Goal: Find specific page/section: Find specific page/section

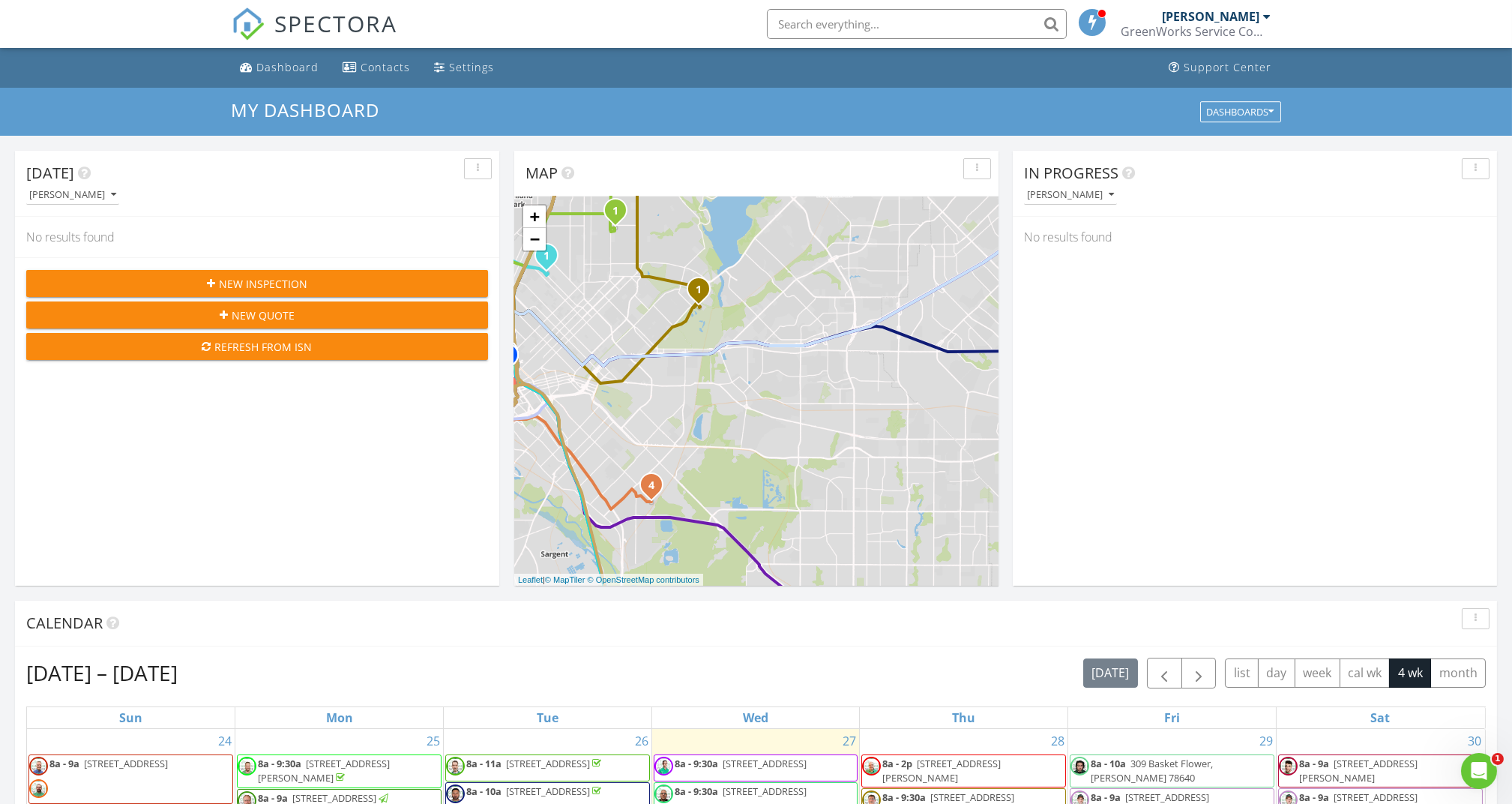
click at [926, 23] on input "text" at bounding box center [917, 24] width 300 height 30
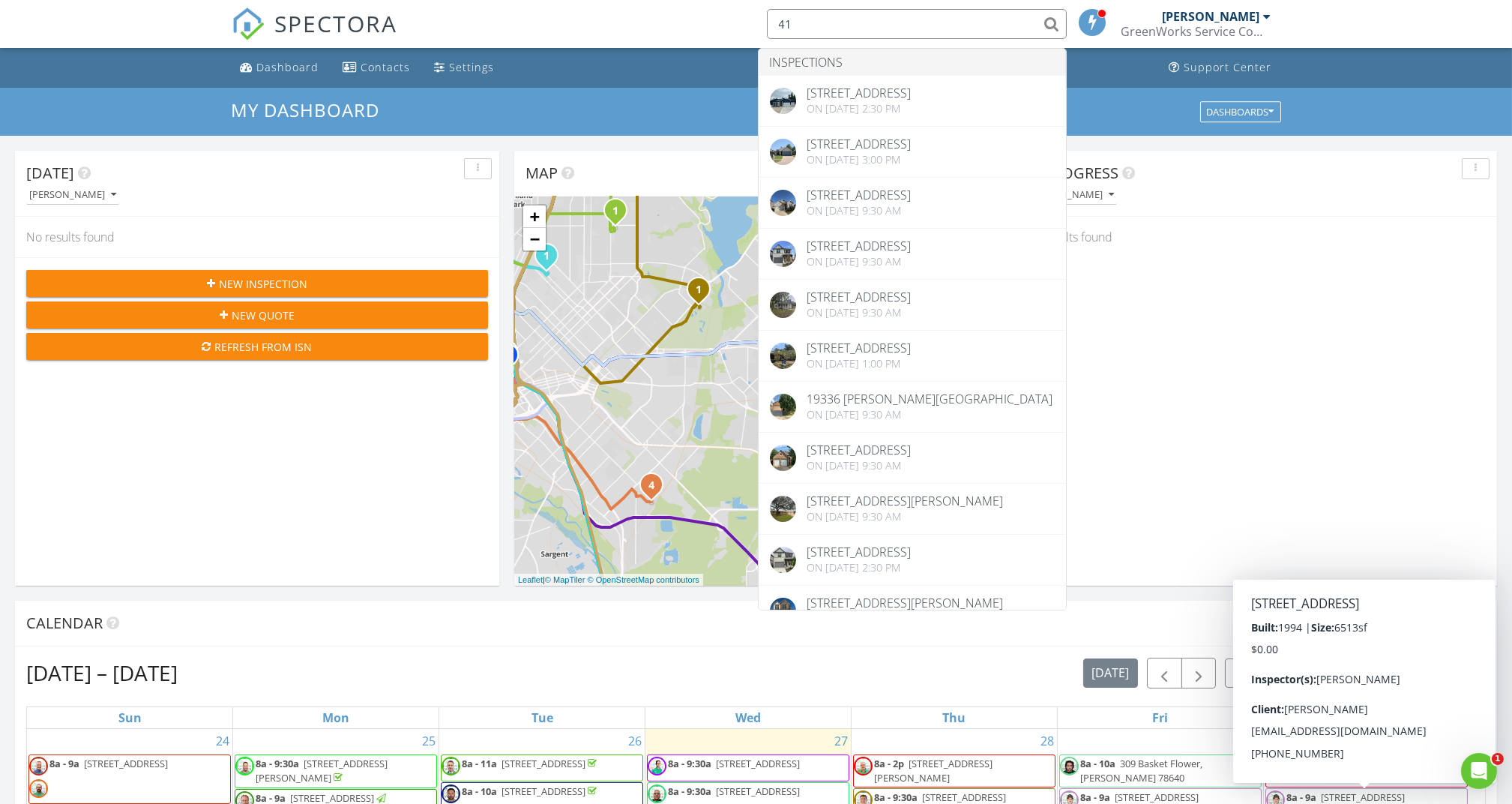
type input "4"
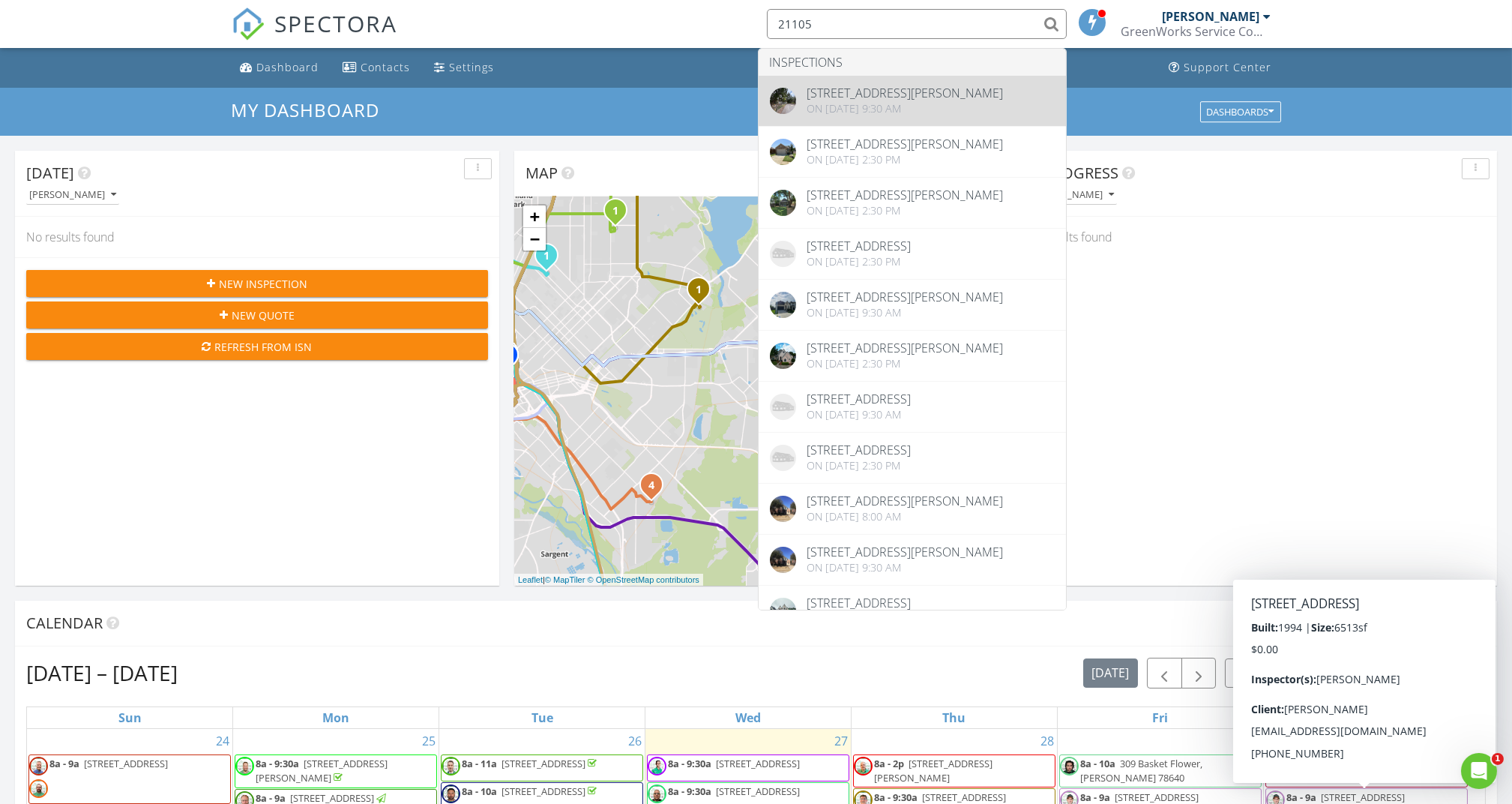
type input "21105"
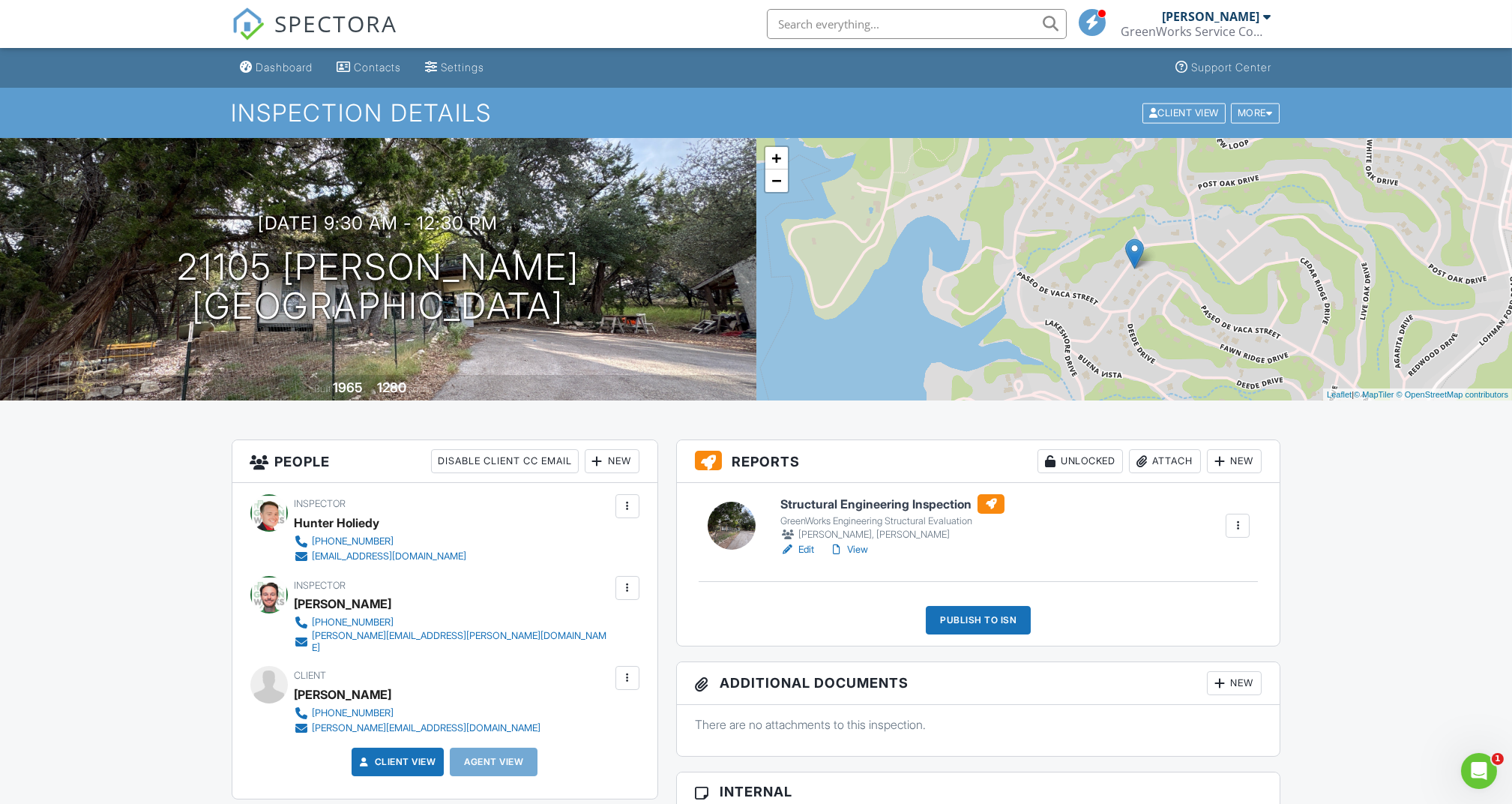
click at [808, 552] on link "Edit" at bounding box center [797, 550] width 33 height 15
